Goal: Check status: Check status

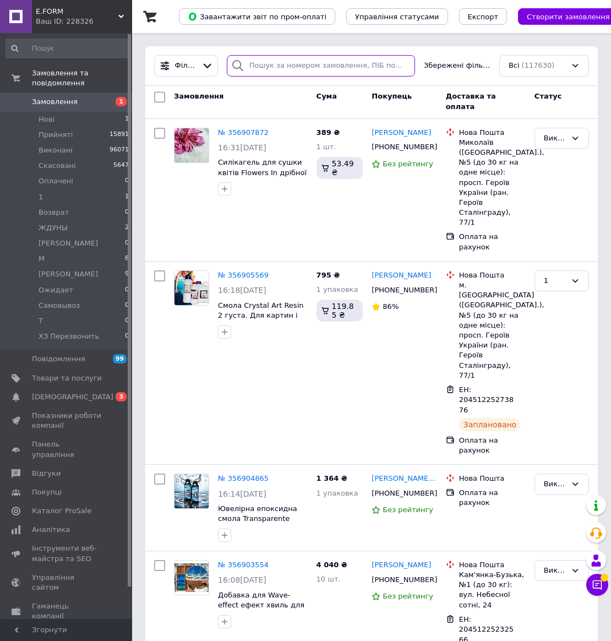
click at [275, 58] on input "search" at bounding box center [321, 65] width 188 height 21
paste input "356865673"
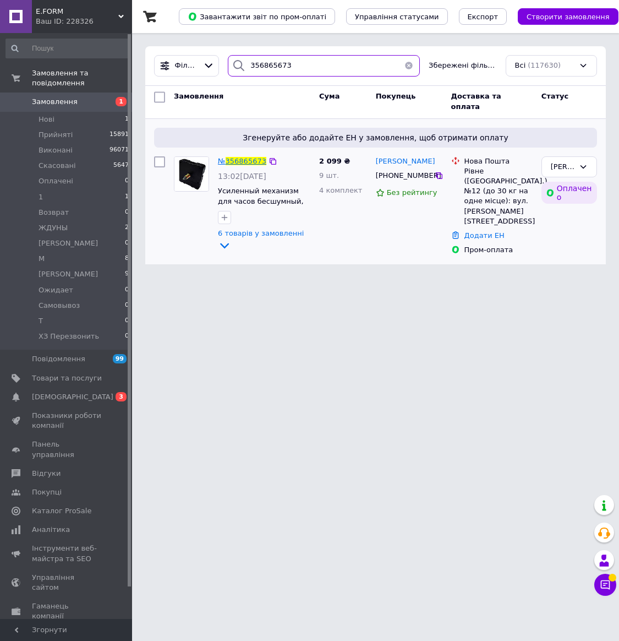
type input "356865673"
click at [249, 160] on span "356865673" at bounding box center [246, 161] width 41 height 8
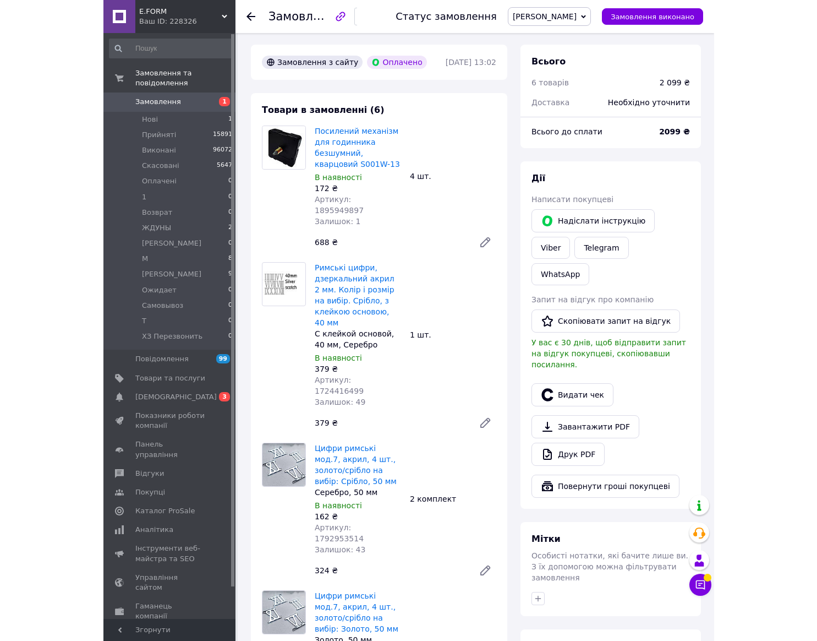
scroll to position [55, 0]
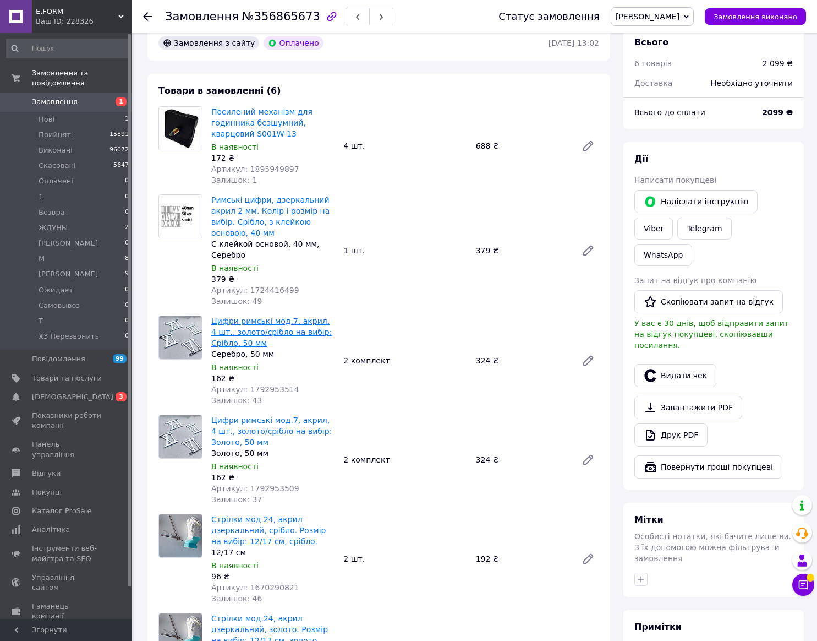
click at [265, 325] on link "Цифри римські мод.7, акрил, 4 шт., золото/срібло на вибір: Срібло, 50 мм" at bounding box center [271, 332] width 121 height 31
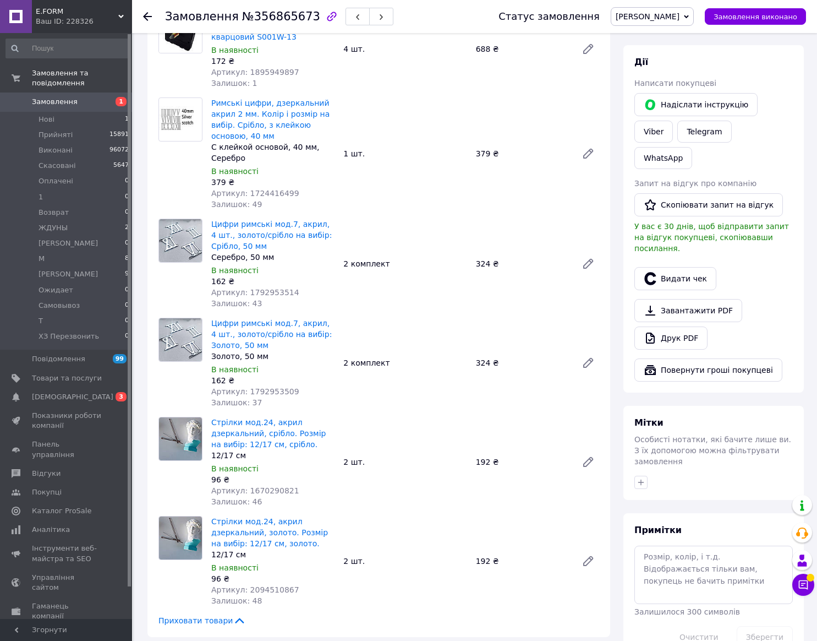
scroll to position [165, 0]
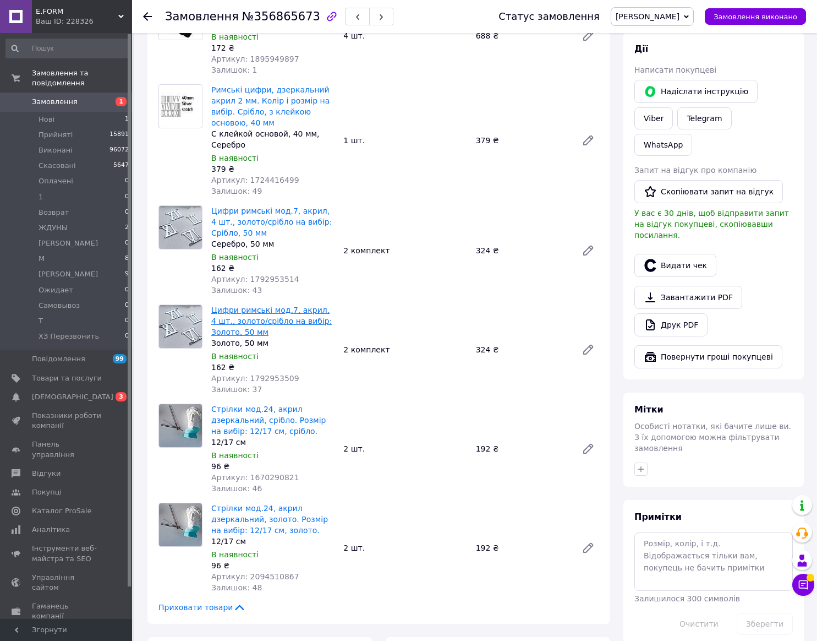
click at [299, 322] on link "Цифри римські мод.7, акрил, 4 шт., золото/срібло на вибір: Золото, 50 мм" at bounding box center [271, 321] width 121 height 31
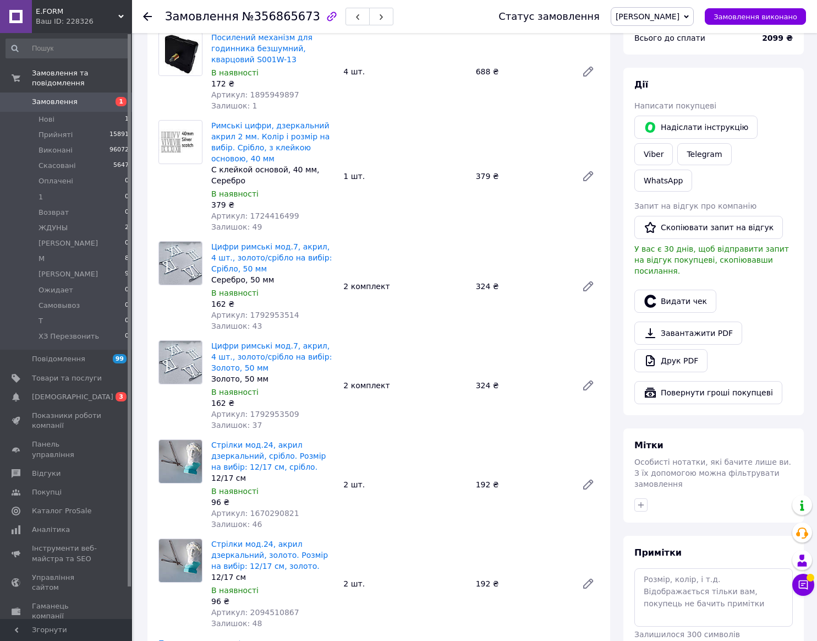
scroll to position [110, 0]
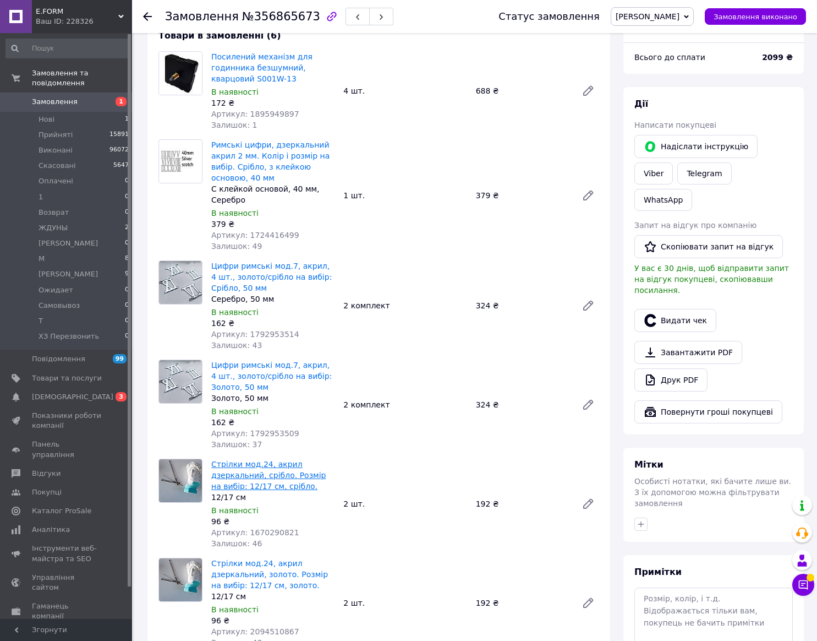
click at [267, 476] on link "Стрілки мод.24, акрил дзеркальний, срібло. Розмір на вибір: 12/17 см, срібло." at bounding box center [268, 475] width 114 height 31
